Goal: Contribute content

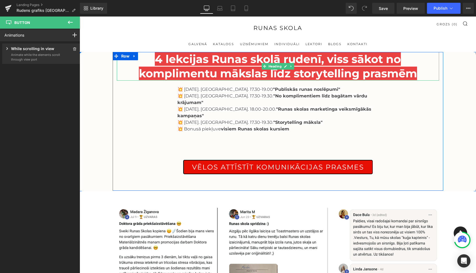
click at [168, 61] on span "4 lekcijas Runas skolā rudenī, viss sākot no komplimentu mākslas līdz storytell…" at bounding box center [278, 66] width 278 height 28
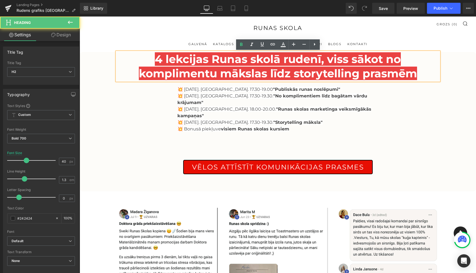
click at [161, 61] on span "4 lekcijas Runas skolā rudenī, viss sākot no komplimentu mākslas līdz storytell…" at bounding box center [278, 66] width 278 height 28
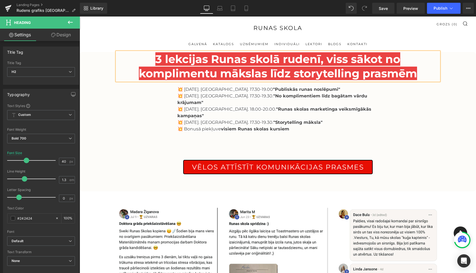
click at [119, 126] on div "3 lekcijas Runas skolā rudenī, viss sākot no komplimentu mākslas līdz storytell…" at bounding box center [278, 120] width 331 height 136
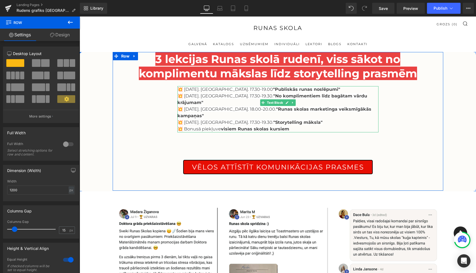
click at [238, 90] on span "💥 [DATE]. [GEOGRAPHIC_DATA]. 17.30-19.00 "Publiskās runas noslēpumi"" at bounding box center [259, 89] width 163 height 5
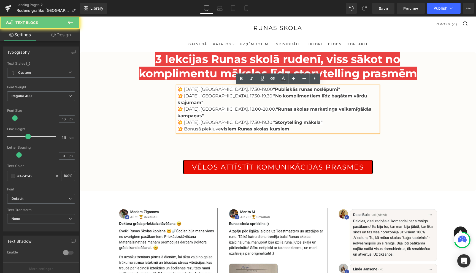
click at [238, 90] on span "💥 [DATE]. [GEOGRAPHIC_DATA]. 17.30-19.00 "Publiskās runas noslēpumi"" at bounding box center [259, 89] width 163 height 5
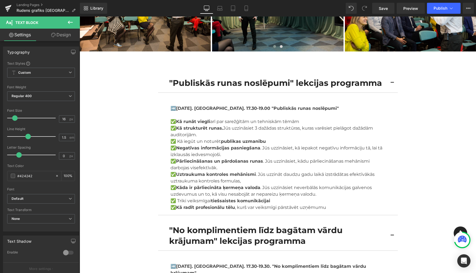
scroll to position [371, 0]
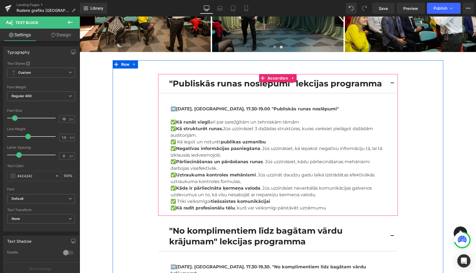
click at [392, 74] on button "button" at bounding box center [392, 83] width 11 height 19
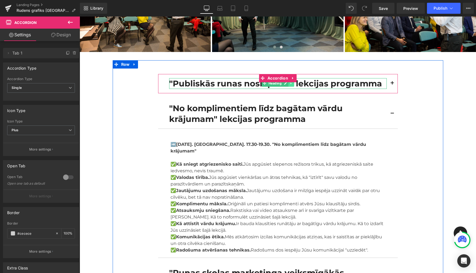
click at [292, 82] on icon at bounding box center [291, 83] width 3 height 3
click at [296, 80] on link at bounding box center [294, 83] width 6 height 7
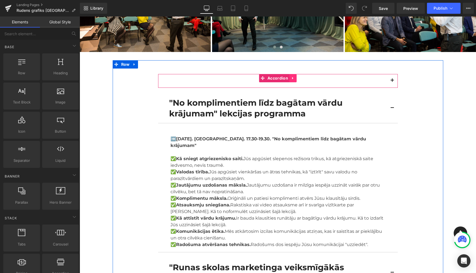
click at [291, 76] on icon at bounding box center [293, 78] width 4 height 4
click at [297, 74] on link at bounding box center [296, 78] width 7 height 8
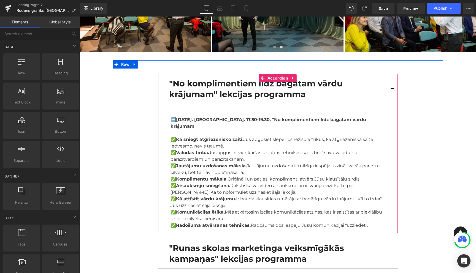
click at [392, 76] on button "button" at bounding box center [392, 89] width 11 height 30
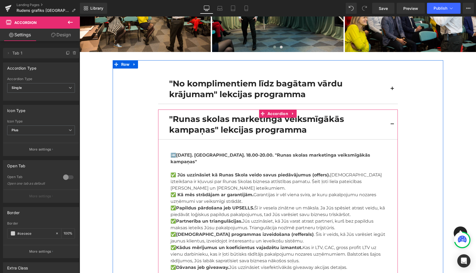
click at [393, 112] on button "button" at bounding box center [392, 125] width 11 height 30
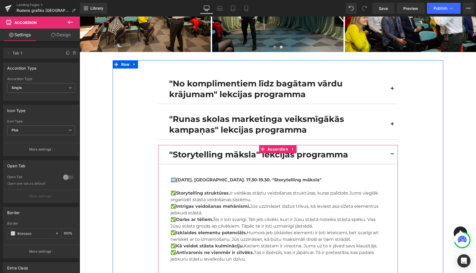
click at [393, 156] on span "button" at bounding box center [393, 156] width 0 height 0
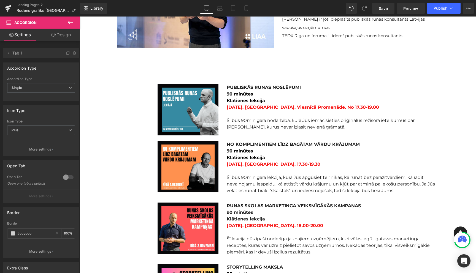
scroll to position [660, 0]
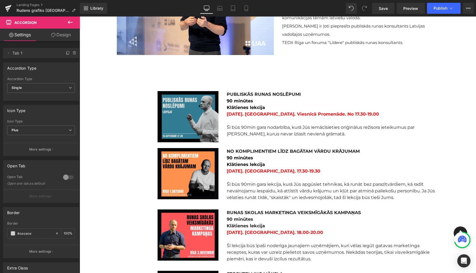
click at [196, 91] on img at bounding box center [188, 116] width 61 height 51
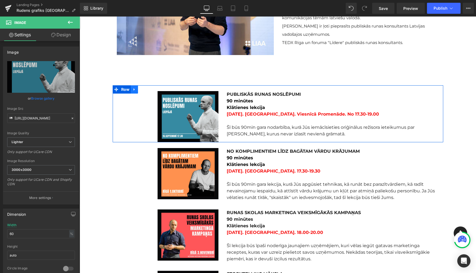
click at [134, 88] on icon at bounding box center [135, 90] width 4 height 4
click at [150, 88] on icon at bounding box center [149, 90] width 4 height 4
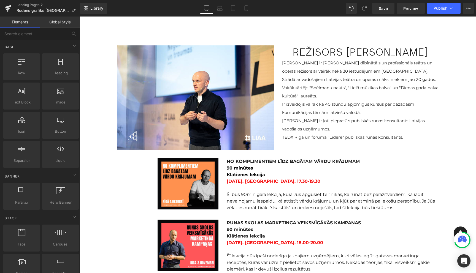
scroll to position [566, 0]
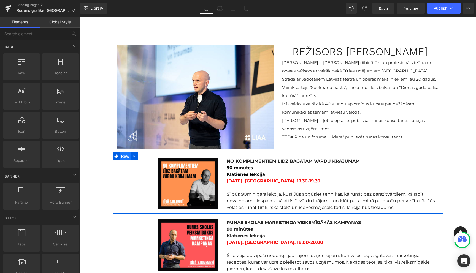
click at [126, 152] on span "Row" at bounding box center [125, 156] width 11 height 8
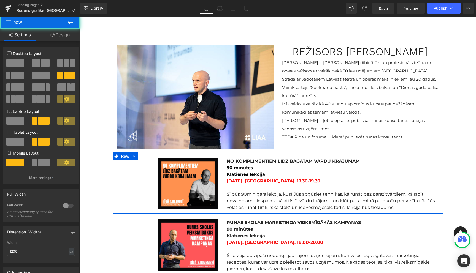
click at [63, 35] on link "Design" at bounding box center [60, 35] width 40 height 12
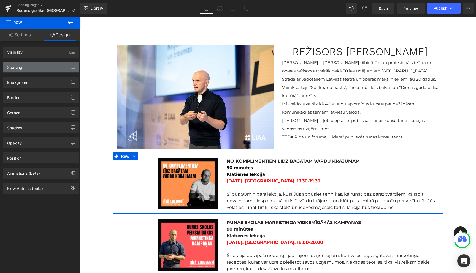
click at [43, 69] on div "Spacing" at bounding box center [41, 67] width 76 height 10
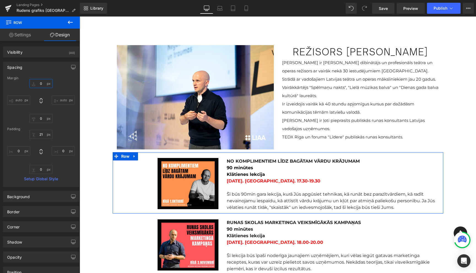
click at [38, 83] on input "0" at bounding box center [40, 83] width 23 height 9
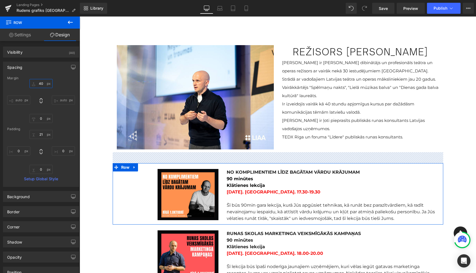
click at [41, 82] on input "40" at bounding box center [40, 83] width 23 height 9
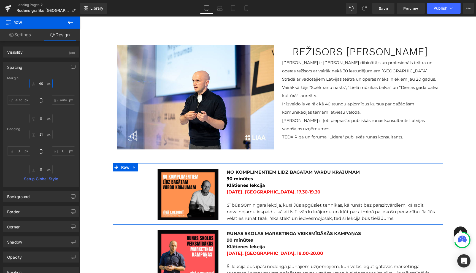
click at [41, 82] on input "40" at bounding box center [40, 83] width 23 height 9
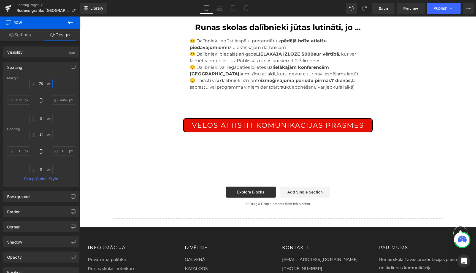
scroll to position [1521, 0]
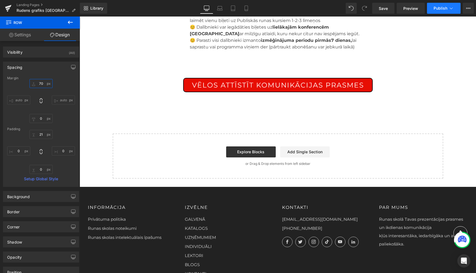
type input "70"
click at [451, 8] on icon at bounding box center [452, 9] width 6 height 6
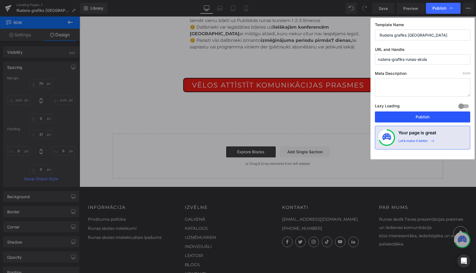
click at [422, 118] on button "Publish" at bounding box center [422, 117] width 95 height 11
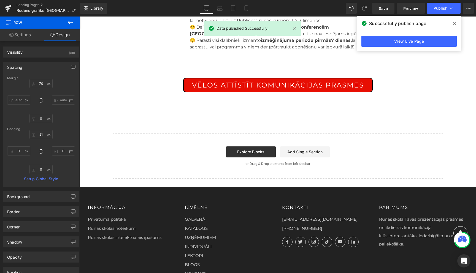
click at [455, 25] on icon at bounding box center [455, 24] width 3 height 4
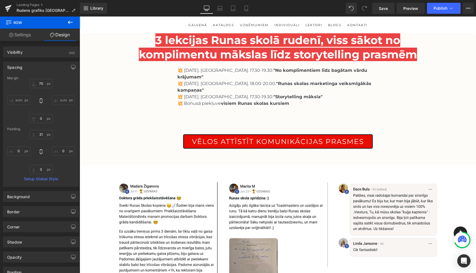
scroll to position [0, 0]
